Goal: Book appointment/travel/reservation

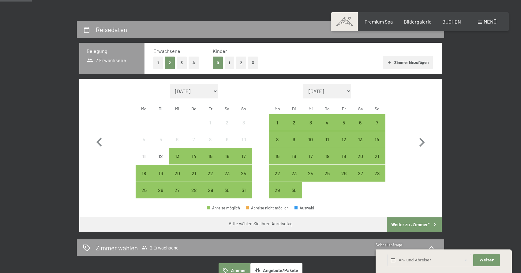
click at [231, 62] on button "1" at bounding box center [229, 63] width 9 height 13
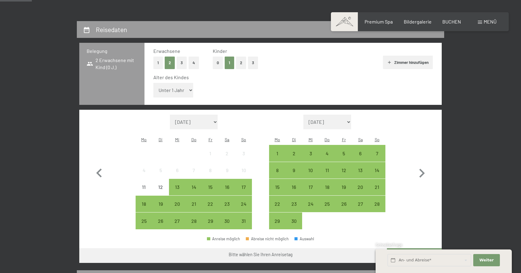
select select "1"
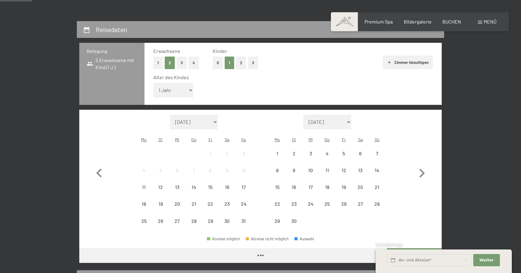
click at [222, 84] on div "Alter des Kindes Unter 1 Jahr 1 Jahr 2 Jahre 3 Jahre 4 Jahre 5 Jahre 6 Jahre 7 …" at bounding box center [293, 87] width 280 height 26
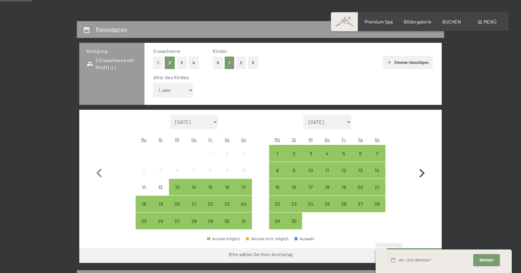
click at [422, 165] on icon "button" at bounding box center [422, 174] width 18 height 18
select select "[DATE]"
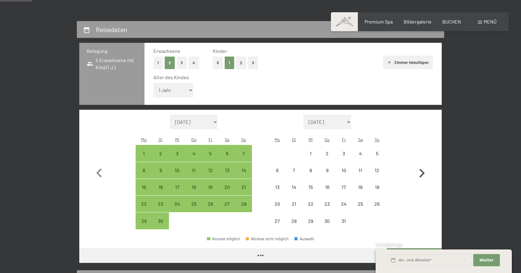
click at [422, 165] on icon "button" at bounding box center [422, 174] width 18 height 18
select select "[DATE]"
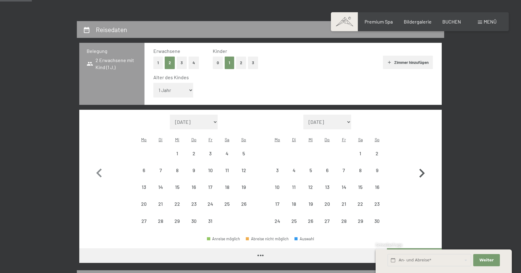
click at [422, 165] on icon "button" at bounding box center [422, 174] width 18 height 18
select select "[DATE]"
click at [422, 165] on icon "button" at bounding box center [422, 174] width 18 height 18
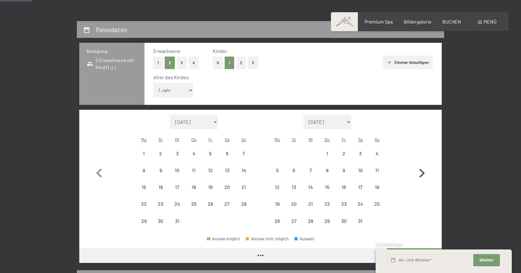
select select "[DATE]"
click at [422, 165] on icon "button" at bounding box center [422, 174] width 18 height 18
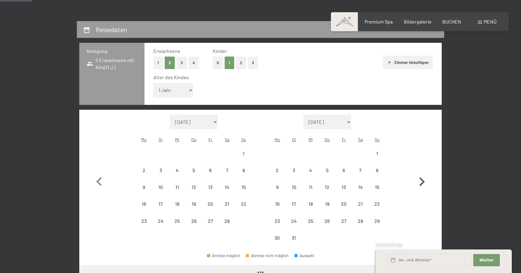
click at [422, 155] on button "button" at bounding box center [422, 181] width 18 height 132
select select "[DATE]"
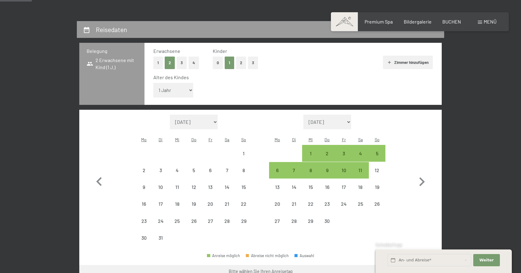
select select "[DATE]"
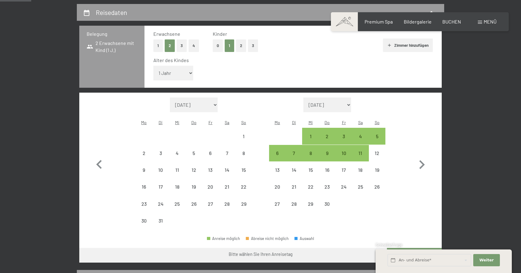
select select "[DATE]"
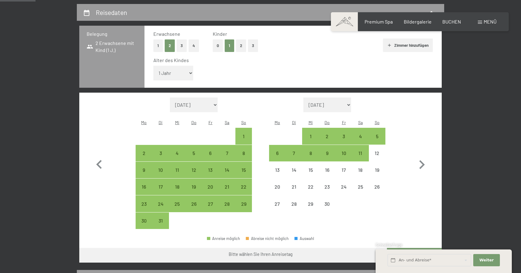
scroll to position [143, 0]
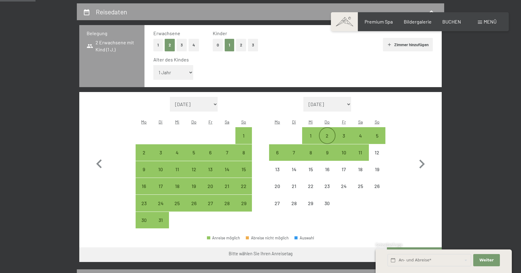
click at [331, 133] on div "2" at bounding box center [327, 140] width 15 height 15
select select "[DATE]"
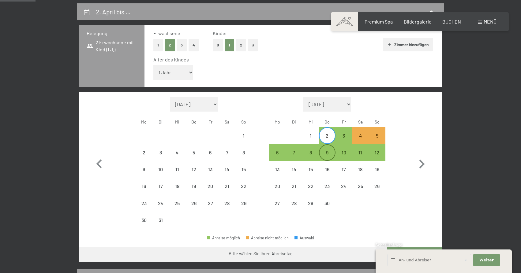
click at [330, 150] on div "9" at bounding box center [327, 157] width 15 height 15
select select "[DATE]"
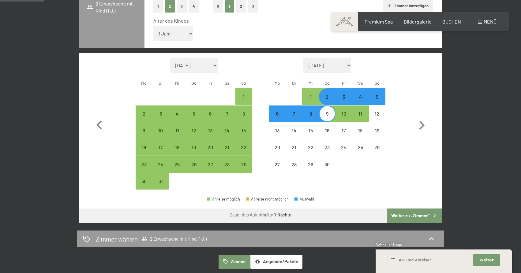
click at [418, 209] on button "Weiter zu „Zimmer“" at bounding box center [414, 216] width 55 height 15
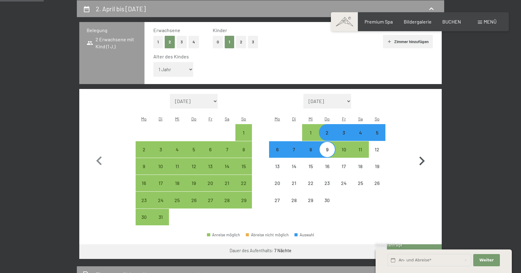
select select "[DATE]"
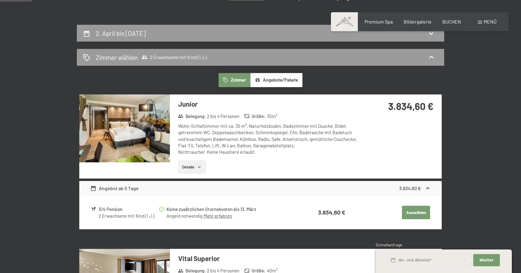
scroll to position [118, 0]
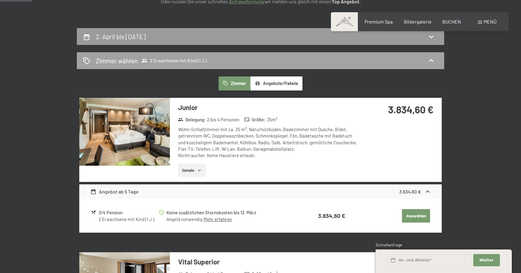
click at [164, 58] on span "2 Erwachsene mit Kind (1 J.)" at bounding box center [173, 61] width 65 height 6
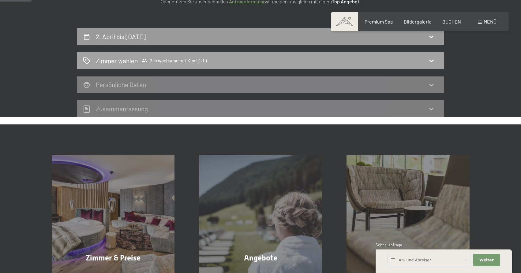
click at [167, 58] on span "2 Erwachsene mit Kind (1 J.)" at bounding box center [173, 61] width 65 height 6
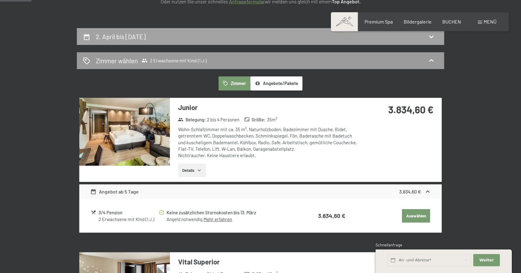
click at [174, 32] on div "2. April bis [DATE]" at bounding box center [260, 36] width 355 height 9
select select "1"
select select "[DATE]"
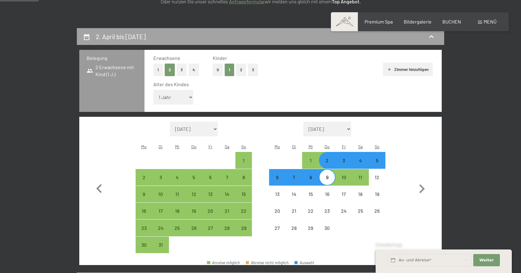
scroll to position [146, 0]
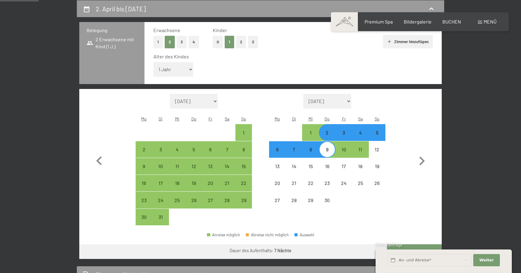
click at [348, 130] on div "3" at bounding box center [343, 137] width 15 height 15
select select "[DATE]"
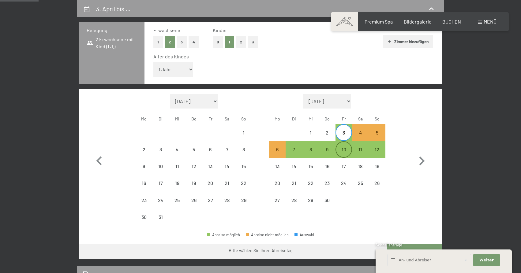
click at [348, 147] on div "10" at bounding box center [343, 154] width 15 height 15
select select "[DATE]"
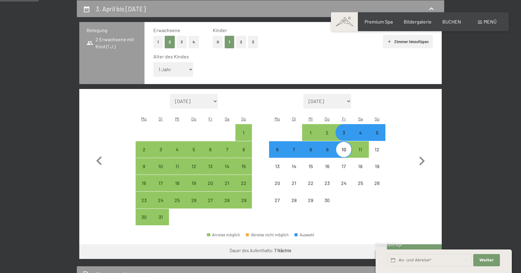
click at [414, 245] on button "Weiter zu „Zimmer“" at bounding box center [414, 252] width 55 height 15
select select "[DATE]"
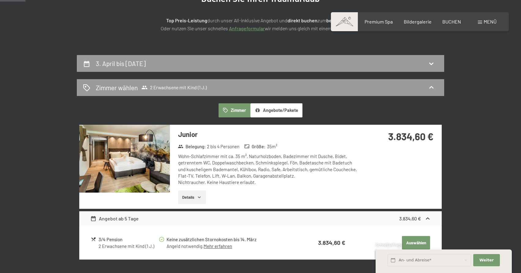
scroll to position [96, 0]
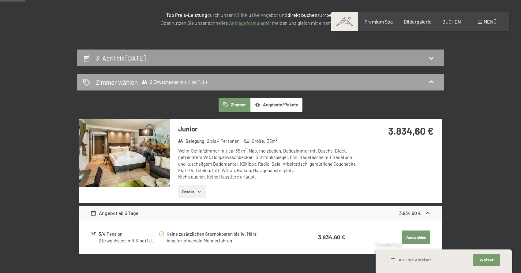
click at [168, 87] on div "Zimmer wählen 2 Erwachsene mit Kind (1 J.)" at bounding box center [260, 82] width 367 height 17
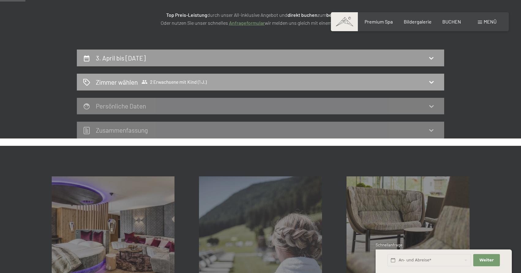
click at [183, 79] on span "2 Erwachsene mit Kind (1 J.)" at bounding box center [173, 82] width 65 height 6
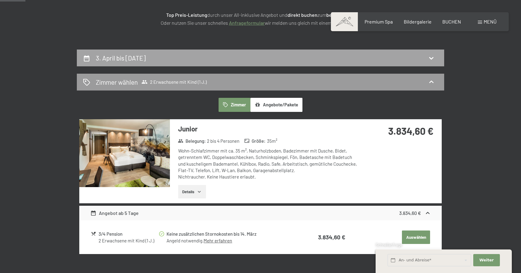
click at [197, 55] on div "3. April bis [DATE]" at bounding box center [260, 58] width 355 height 9
select select "1"
select select "[DATE]"
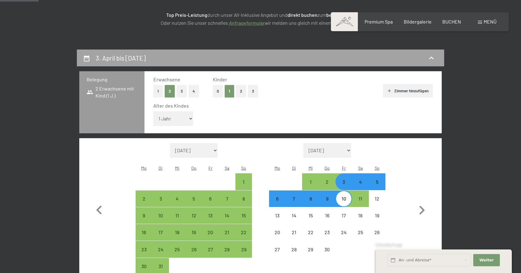
scroll to position [146, 0]
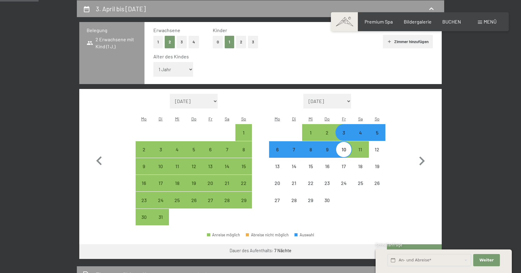
click at [216, 43] on button "0" at bounding box center [218, 42] width 10 height 13
select select "[DATE]"
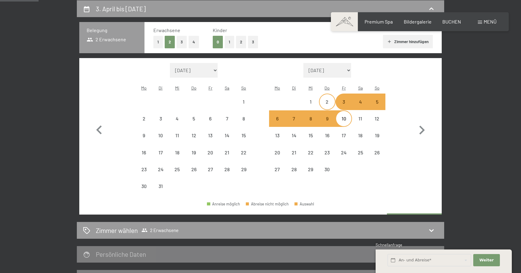
select select "[DATE]"
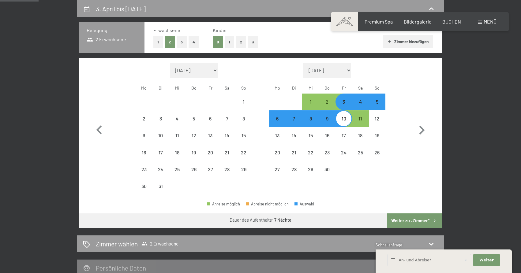
select select "[DATE]"
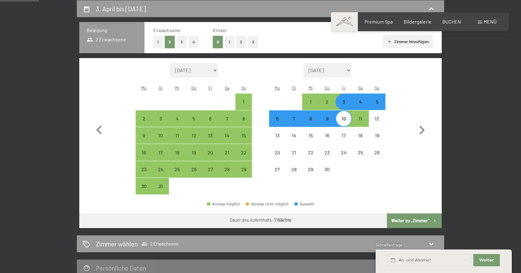
click at [344, 99] on div "3" at bounding box center [343, 106] width 15 height 15
select select "[DATE]"
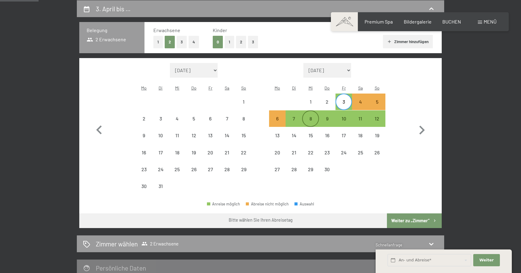
click at [311, 116] on div "8" at bounding box center [310, 123] width 15 height 15
select select "[DATE]"
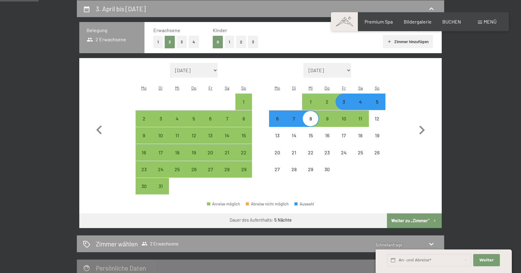
click at [424, 214] on button "Weiter zu „Zimmer“" at bounding box center [414, 221] width 55 height 15
select select "[DATE]"
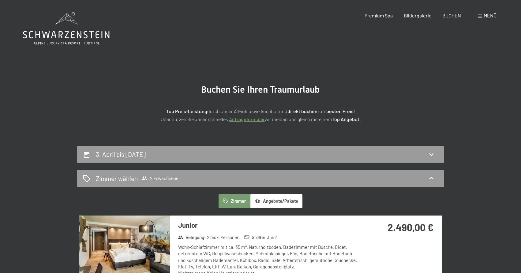
scroll to position [0, 0]
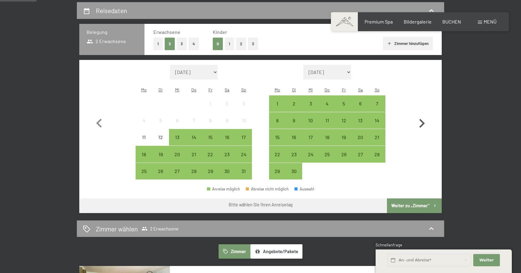
click at [422, 119] on icon "button" at bounding box center [422, 123] width 6 height 9
select select "[DATE]"
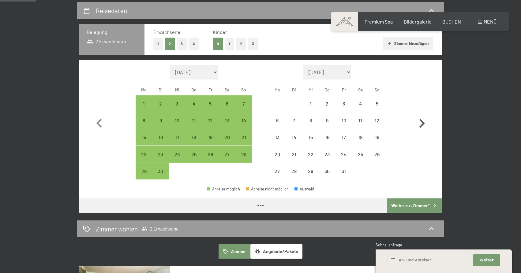
click at [422, 119] on icon "button" at bounding box center [422, 123] width 6 height 9
select select "[DATE]"
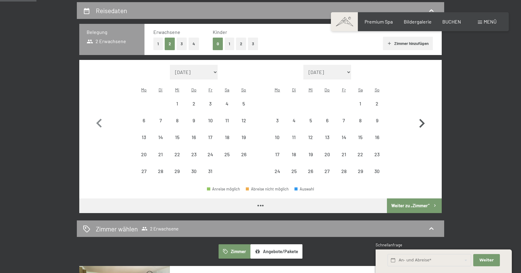
click at [422, 119] on icon "button" at bounding box center [422, 123] width 6 height 9
select select "[DATE]"
click at [422, 119] on icon "button" at bounding box center [422, 123] width 6 height 9
select select "[DATE]"
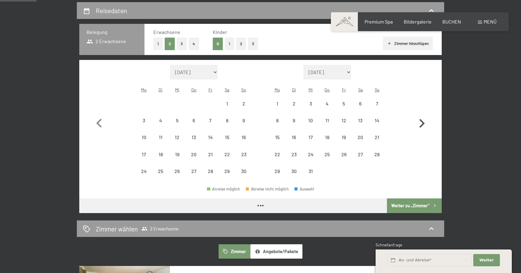
select select "[DATE]"
click at [422, 119] on icon "button" at bounding box center [422, 123] width 6 height 9
click at [422, 117] on button "button" at bounding box center [422, 122] width 18 height 115
select select "[DATE]"
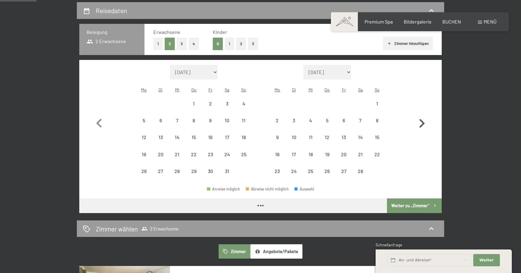
select select "[DATE]"
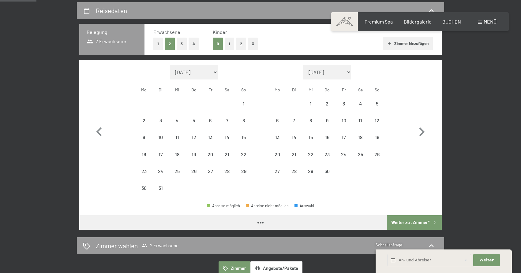
select select "[DATE]"
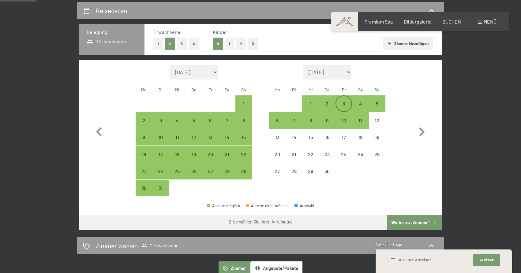
click at [347, 101] on div "3" at bounding box center [343, 108] width 15 height 15
select select "[DATE]"
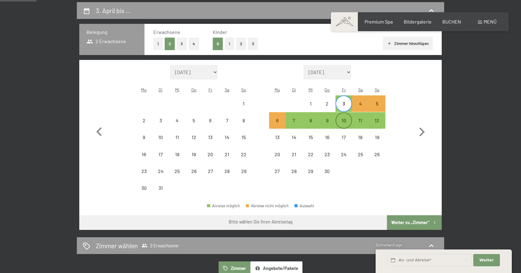
click at [344, 118] on div "10" at bounding box center [343, 125] width 15 height 15
select select "[DATE]"
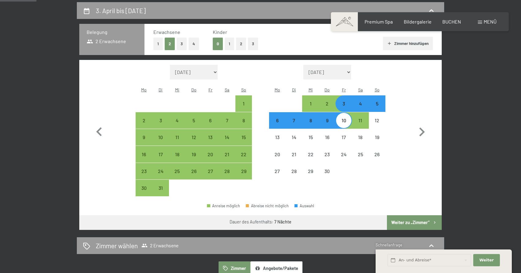
click at [407, 216] on button "Weiter zu „Zimmer“" at bounding box center [414, 223] width 55 height 15
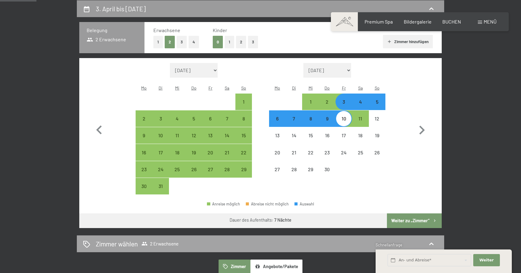
select select "[DATE]"
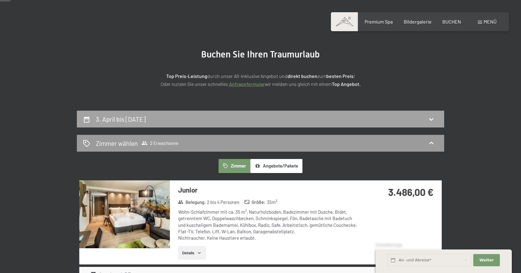
click at [215, 113] on div "3. April bis [DATE]" at bounding box center [260, 119] width 367 height 17
select select "[DATE]"
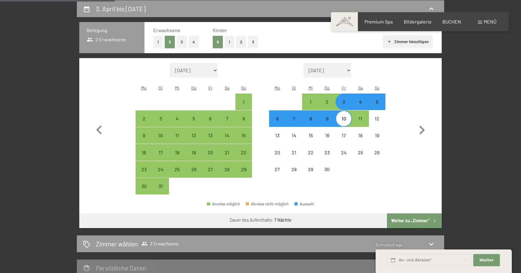
scroll to position [117, 0]
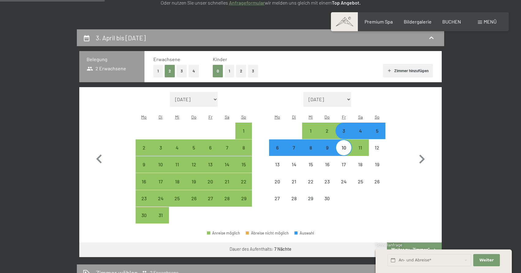
click at [229, 70] on button "1" at bounding box center [229, 71] width 9 height 13
select select "[DATE]"
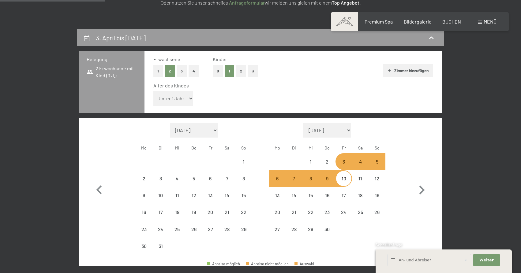
select select "[DATE]"
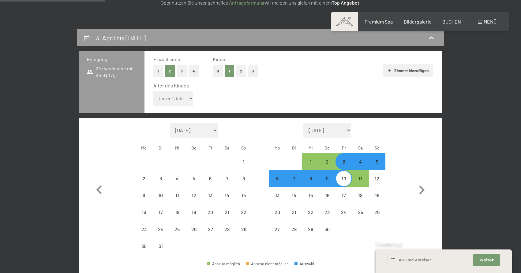
select select "[DATE]"
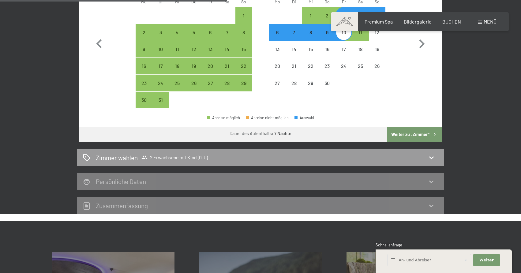
click at [403, 127] on button "Weiter zu „Zimmer“" at bounding box center [414, 134] width 55 height 15
select select "[DATE]"
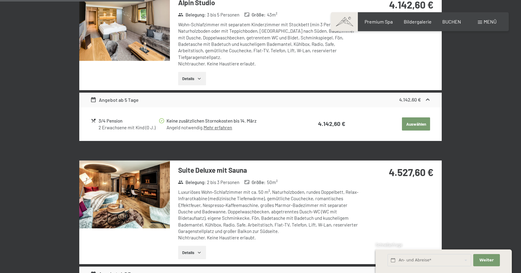
scroll to position [314, 0]
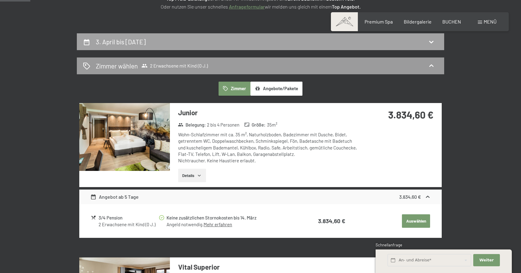
click at [207, 49] on div "3. April bis [DATE]" at bounding box center [260, 41] width 367 height 17
select select "[DATE]"
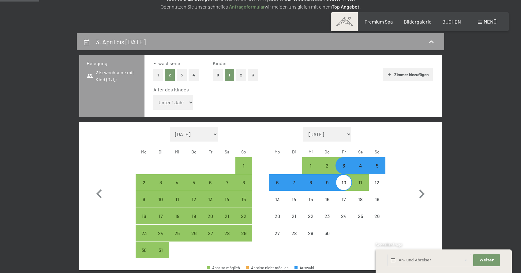
scroll to position [146, 0]
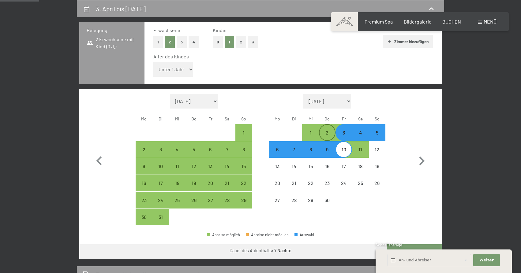
click at [331, 130] on div "2" at bounding box center [327, 137] width 15 height 15
select select "[DATE]"
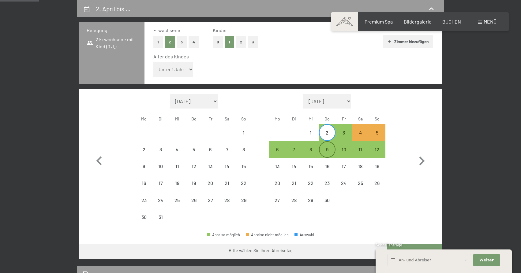
click at [332, 147] on div "9" at bounding box center [327, 154] width 15 height 15
select select "[DATE]"
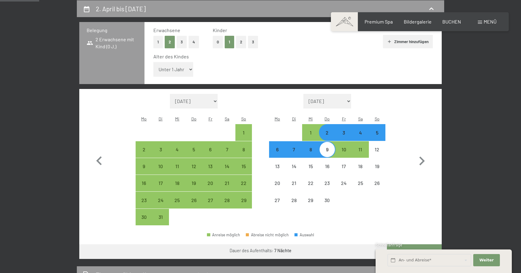
click at [419, 245] on button "Weiter zu „Zimmer“" at bounding box center [414, 252] width 55 height 15
select select "[DATE]"
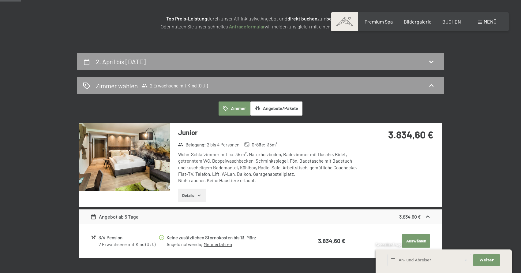
scroll to position [78, 0]
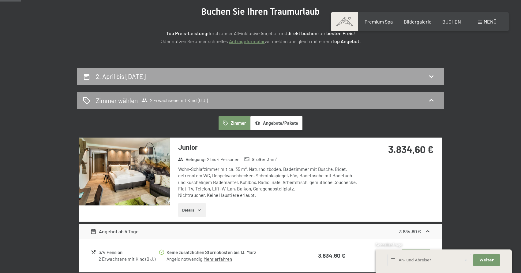
click at [201, 76] on div "2. April bis [DATE]" at bounding box center [260, 76] width 355 height 9
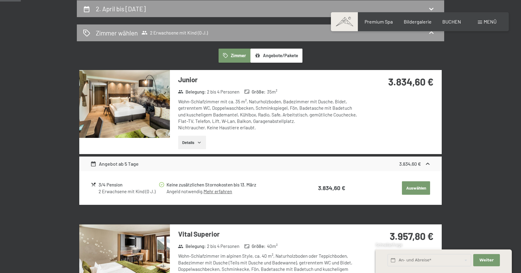
select select "[DATE]"
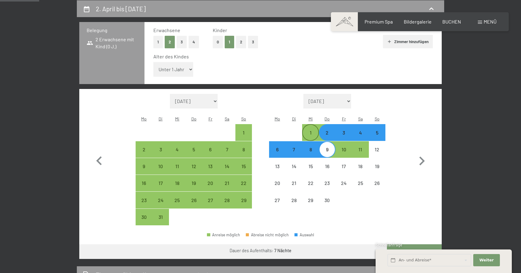
click at [309, 130] on div "1" at bounding box center [310, 137] width 15 height 15
select select "[DATE]"
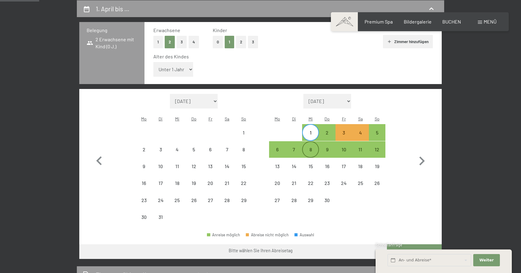
click at [310, 147] on div "8" at bounding box center [310, 154] width 15 height 15
select select "[DATE]"
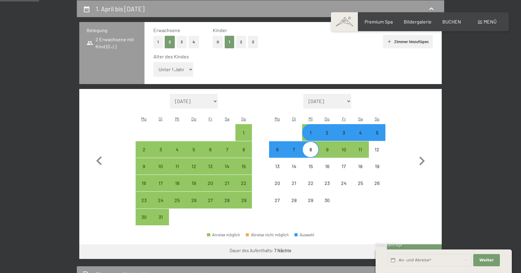
click at [415, 245] on button "Weiter zu „Zimmer“" at bounding box center [414, 252] width 55 height 15
select select "[DATE]"
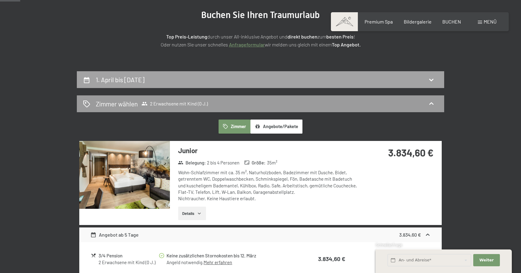
click at [210, 85] on div "1. April bis [DATE]" at bounding box center [260, 79] width 367 height 17
select select "[DATE]"
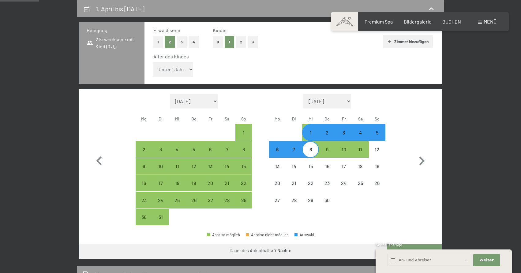
click at [346, 130] on div "3" at bounding box center [343, 137] width 15 height 15
select select "[DATE]"
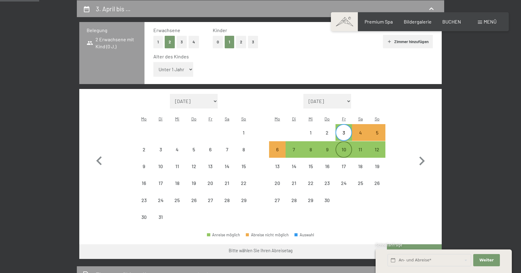
click at [346, 147] on div "10" at bounding box center [343, 154] width 15 height 15
select select "[DATE]"
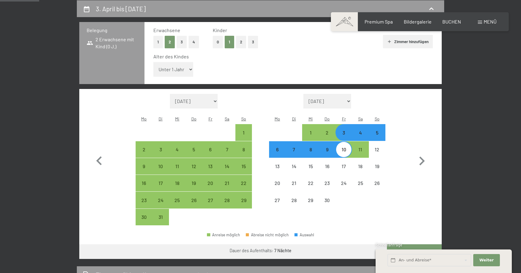
click at [363, 130] on div "4" at bounding box center [360, 137] width 15 height 15
select select "[DATE]"
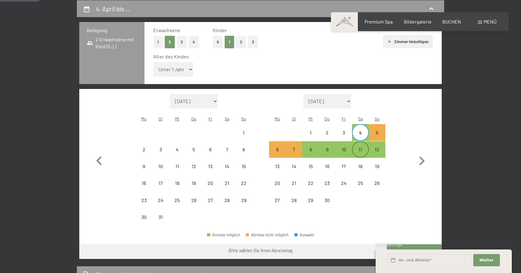
click at [363, 147] on div "11" at bounding box center [360, 154] width 15 height 15
select select "[DATE]"
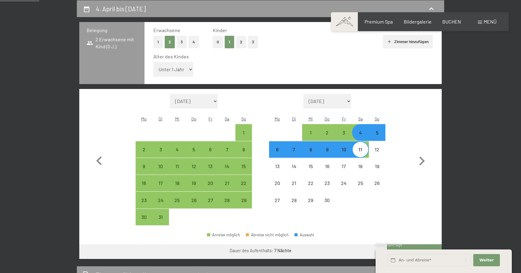
click at [410, 245] on button "Weiter zu „Zimmer“" at bounding box center [414, 252] width 55 height 15
select select "[DATE]"
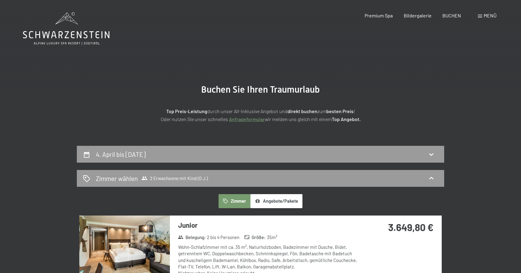
scroll to position [0, 0]
